Goal: Use online tool/utility: Use online tool/utility

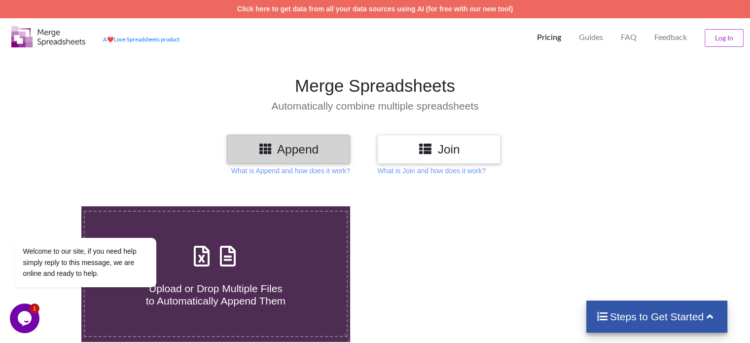
click at [274, 289] on h4 "Upload or Drop Multiple Files to Automatically Append Them" at bounding box center [215, 288] width 261 height 37
click at [51, 206] on input "Upload or Drop Multiple Files to Automatically Append Them" at bounding box center [51, 206] width 0 height 0
type input "C:\fakepath\Agra-KK Vendor Balance.xlsx"
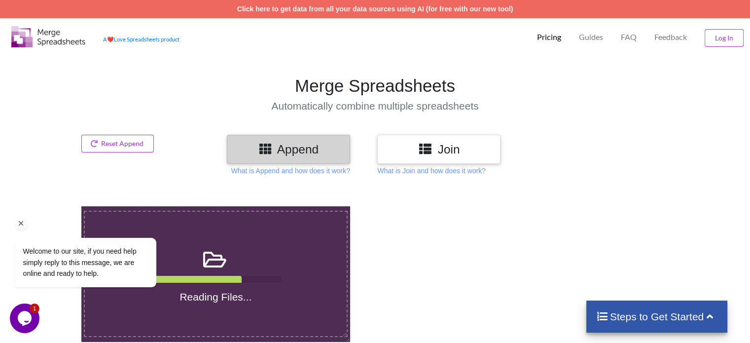
click at [22, 228] on icon "Chat attention grabber" at bounding box center [21, 223] width 9 height 9
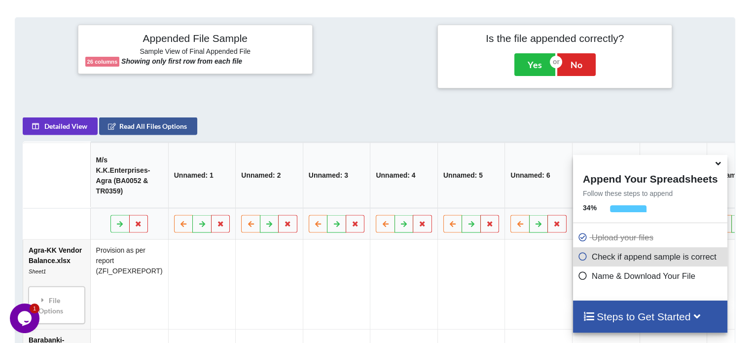
scroll to position [387, 0]
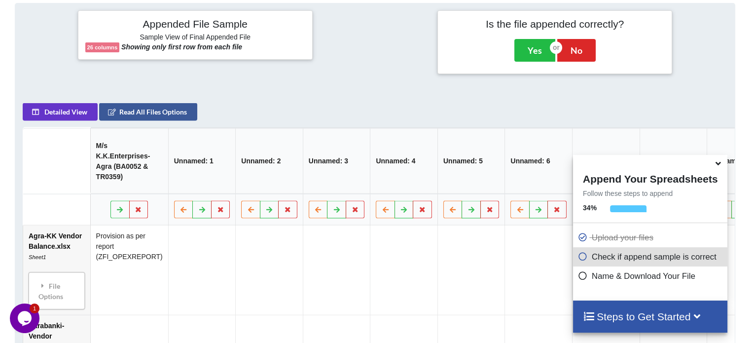
click at [719, 157] on icon at bounding box center [718, 161] width 10 height 9
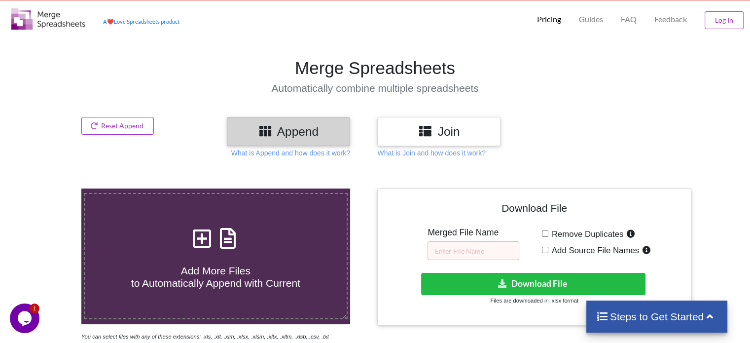
scroll to position [12, 0]
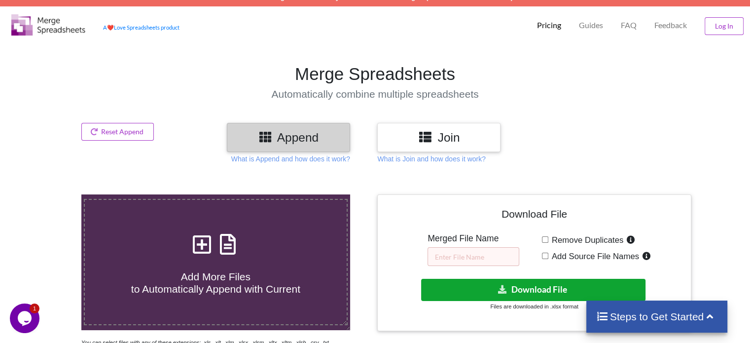
click at [517, 290] on button "Download File" at bounding box center [533, 290] width 224 height 22
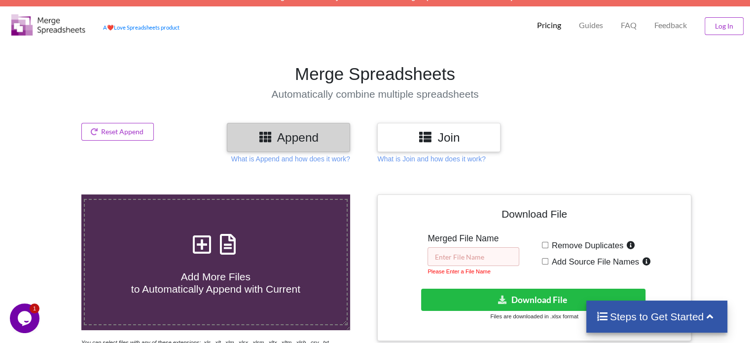
click at [478, 260] on input "text" at bounding box center [474, 256] width 92 height 19
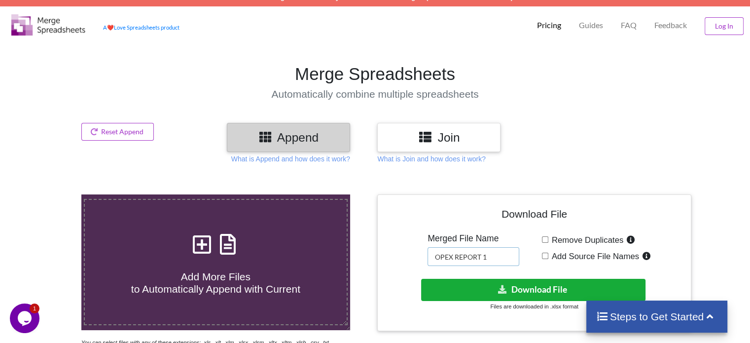
type input "OPEX REPORT 1"
click at [518, 288] on button "Download File" at bounding box center [533, 290] width 224 height 22
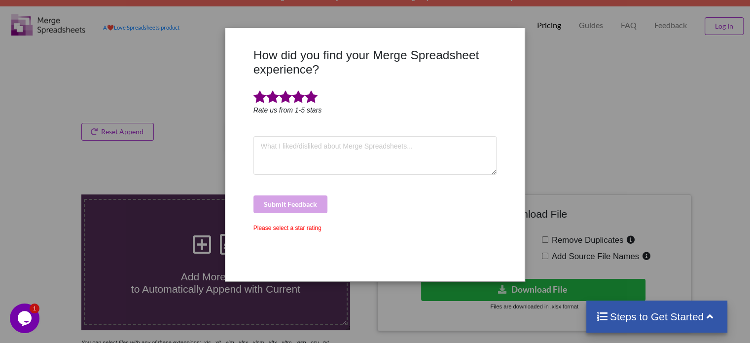
click at [317, 90] on span at bounding box center [311, 97] width 13 height 14
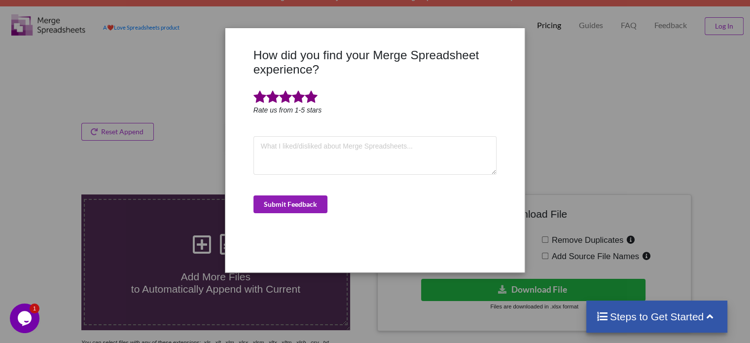
click at [297, 195] on button "Submit Feedback" at bounding box center [291, 204] width 74 height 18
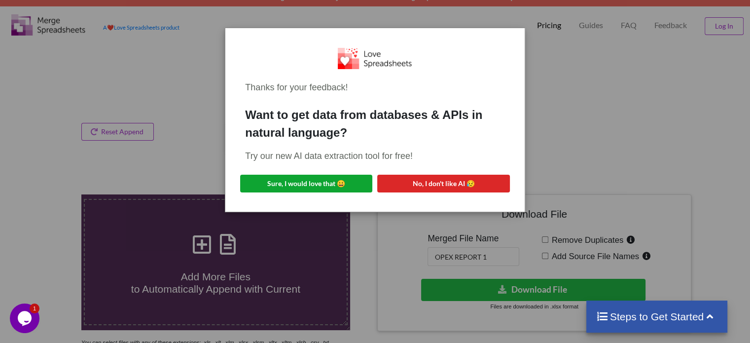
click at [305, 175] on button "Sure, I would love that 😀" at bounding box center [306, 184] width 132 height 18
click at [98, 125] on div "Thanks for your feedback! Want to get data from databases & APIs in natural lan…" at bounding box center [375, 171] width 750 height 343
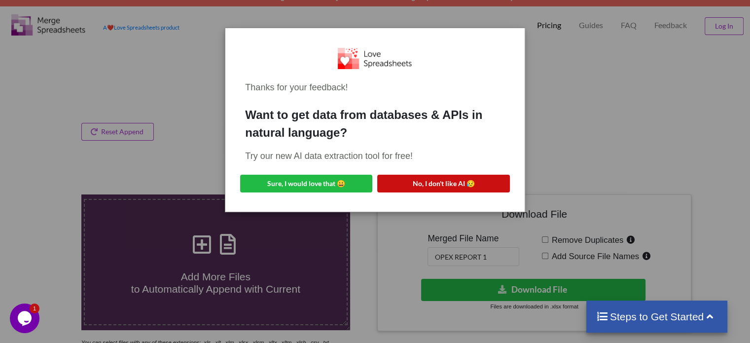
click at [471, 175] on button "No, I don't like AI 😥" at bounding box center [443, 184] width 132 height 18
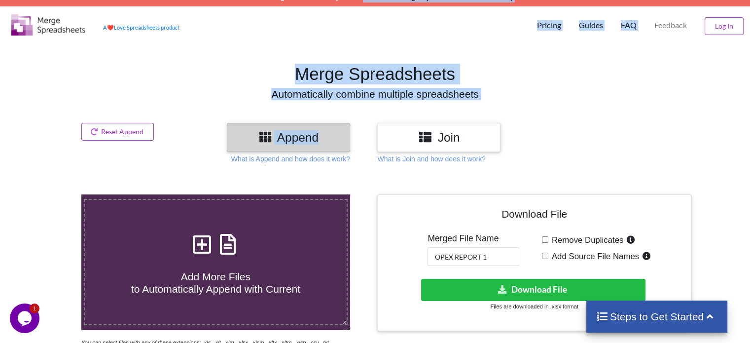
scroll to position [0, 0]
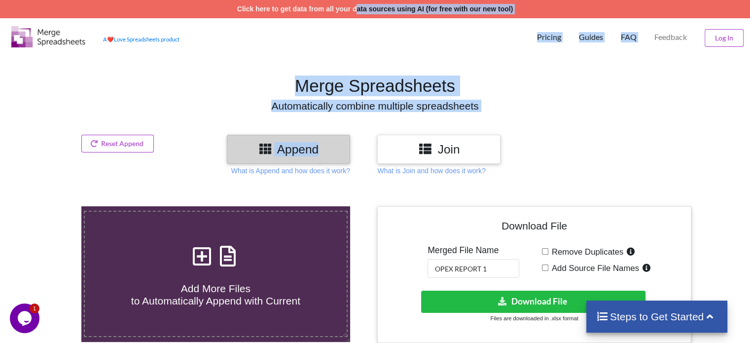
drag, startPoint x: 418, startPoint y: 146, endPoint x: 357, endPoint y: -36, distance: 192.5
click at [357, 0] on html "Click here to get data from all your data sources using AI (for free with our n…" at bounding box center [375, 171] width 750 height 343
